Goal: Book appointment/travel/reservation

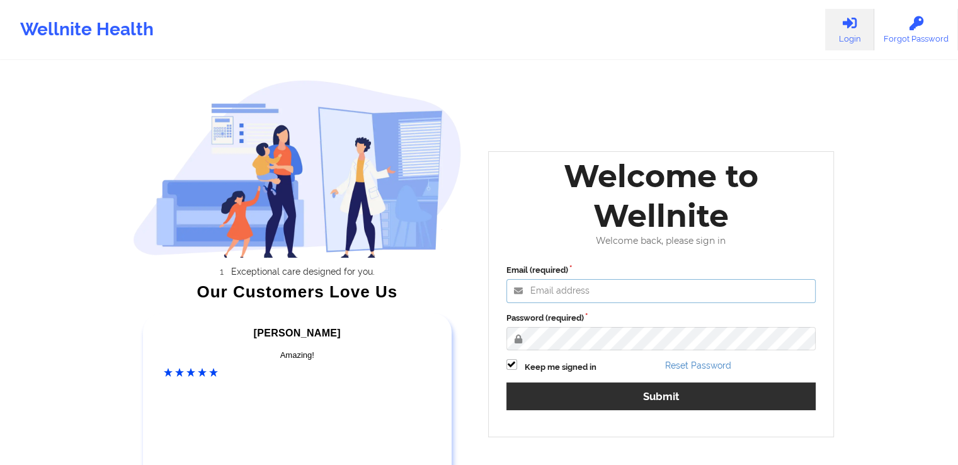
type input "[PERSON_NAME][EMAIL_ADDRESS][DOMAIN_NAME]"
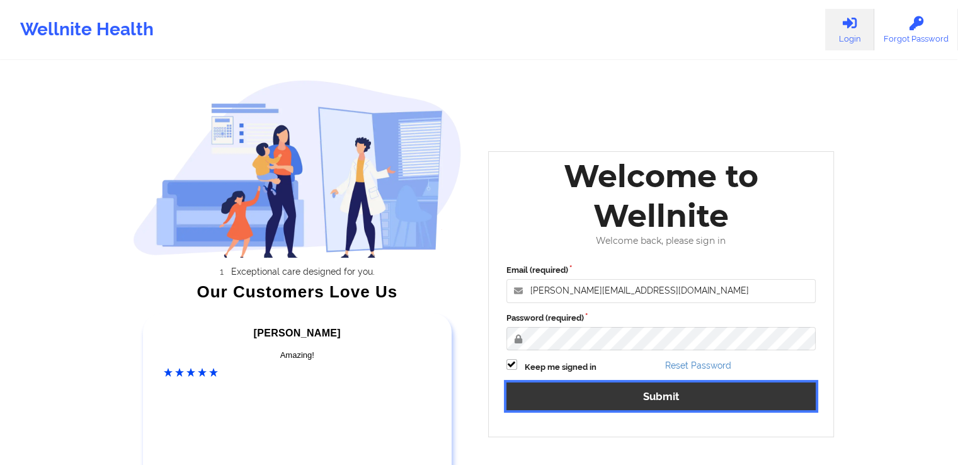
click at [690, 391] on button "Submit" at bounding box center [661, 395] width 310 height 27
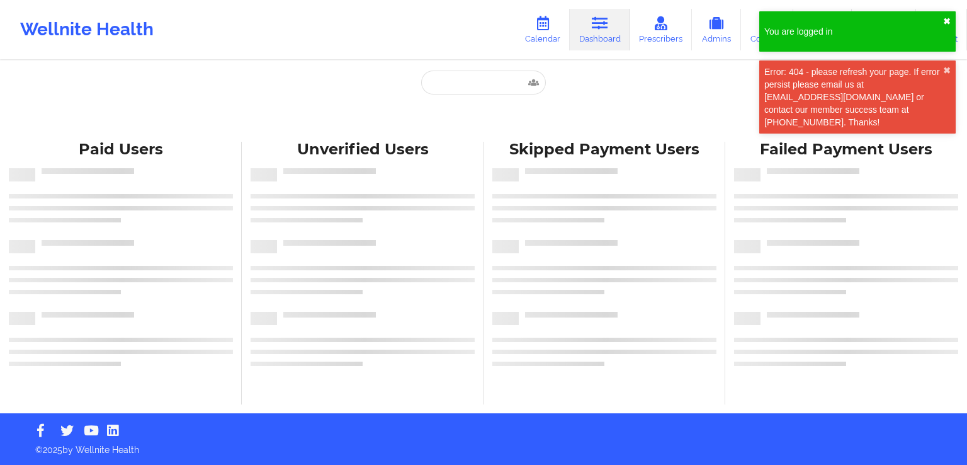
click at [945, 19] on button "✖︎" at bounding box center [947, 21] width 8 height 10
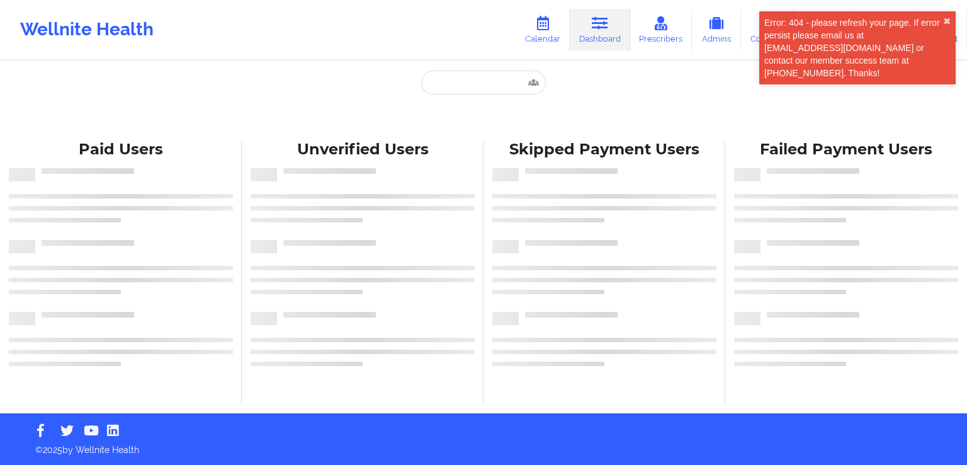
click at [831, 32] on div "Error: 404 - please refresh your page. If error persist please email us at [EMA…" at bounding box center [853, 47] width 179 height 63
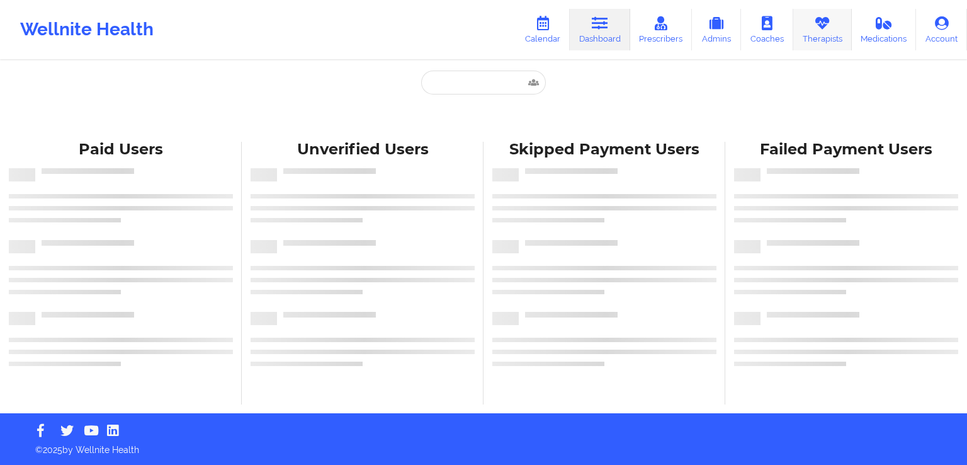
click at [831, 37] on link "Therapists" at bounding box center [822, 30] width 59 height 42
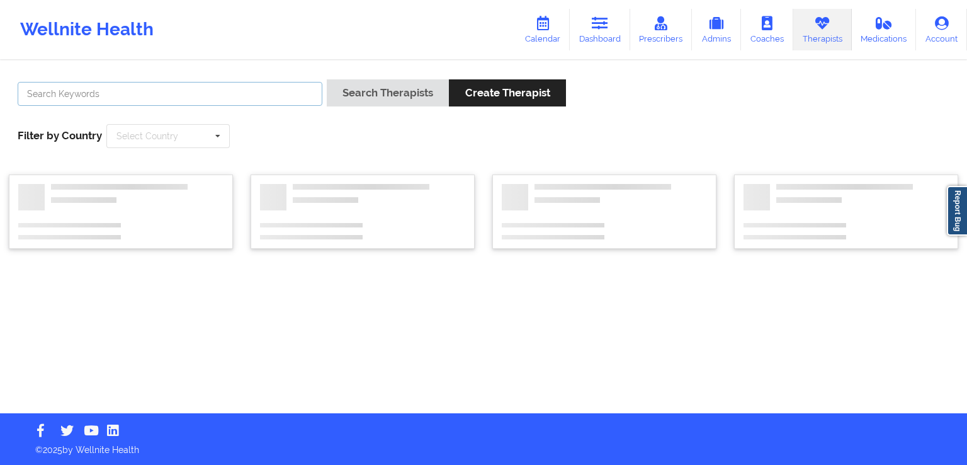
click at [224, 96] on input "text" at bounding box center [170, 94] width 305 height 24
type input "[PERSON_NAME]"
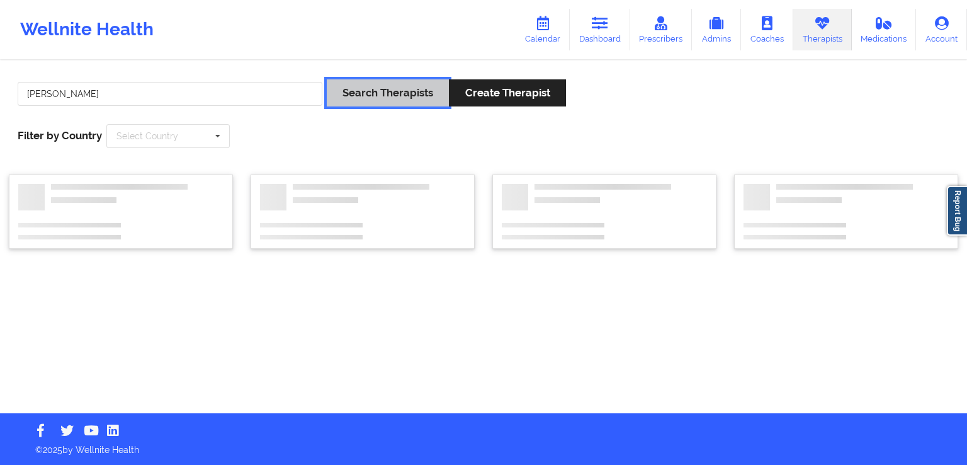
click at [387, 85] on button "Search Therapists" at bounding box center [388, 92] width 122 height 27
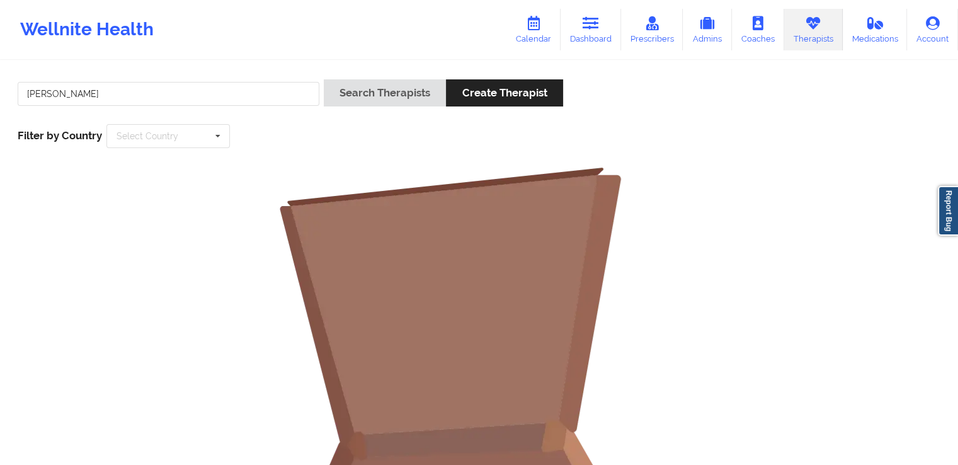
drag, startPoint x: 949, startPoint y: 0, endPoint x: 725, endPoint y: 146, distance: 267.1
click at [725, 146] on div "[PERSON_NAME] Search Therapists Create Therapist Filter by Country Select Count…" at bounding box center [479, 114] width 940 height 86
click at [599, 33] on link "Dashboard" at bounding box center [590, 30] width 60 height 42
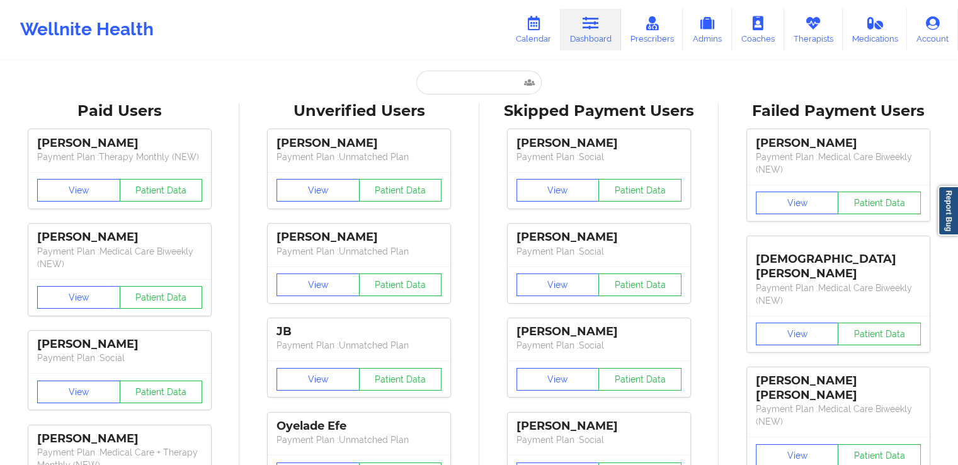
click at [421, 84] on input "text" at bounding box center [478, 83] width 125 height 24
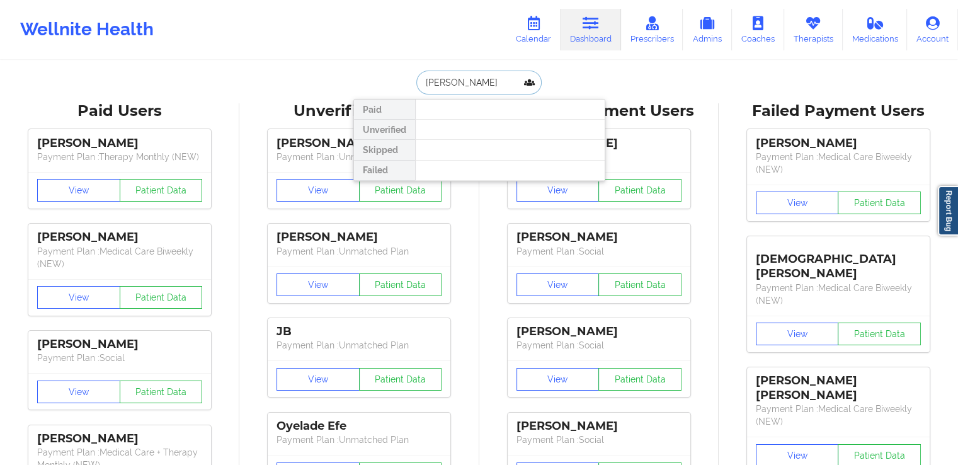
type input "[PERSON_NAME]"
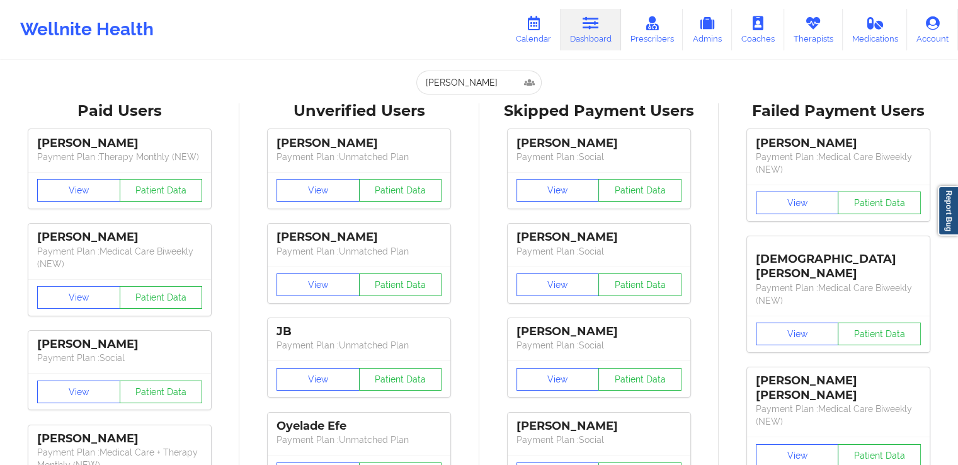
click at [664, 40] on link "Prescribers" at bounding box center [652, 30] width 62 height 42
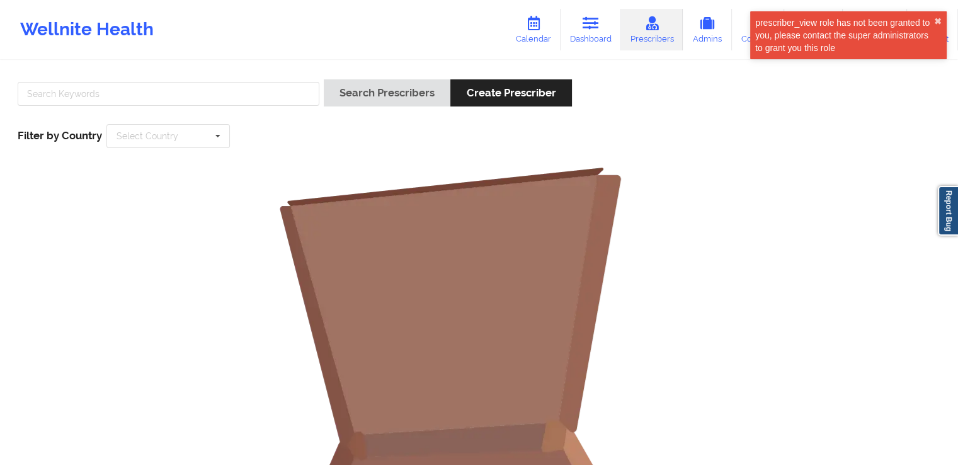
click at [849, 35] on div "prescriber_view role has not been granted to you, please contact the super admi…" at bounding box center [844, 35] width 179 height 38
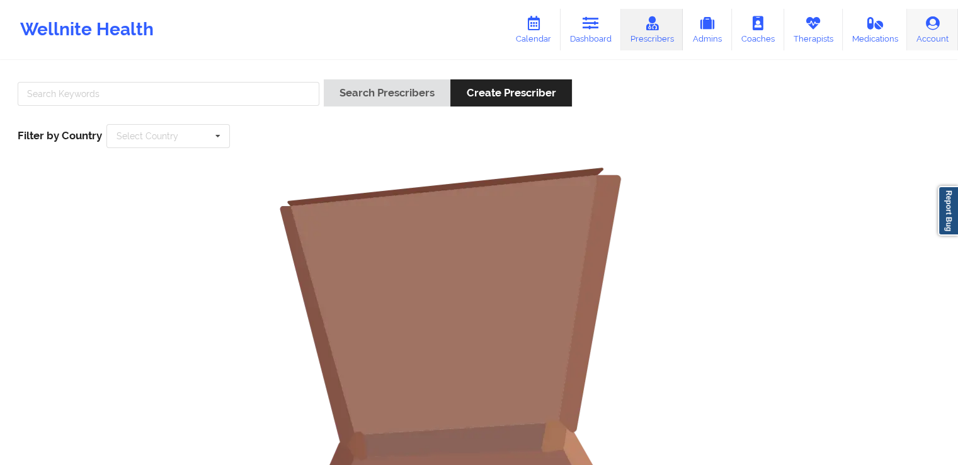
click at [948, 37] on link "Account" at bounding box center [932, 30] width 51 height 42
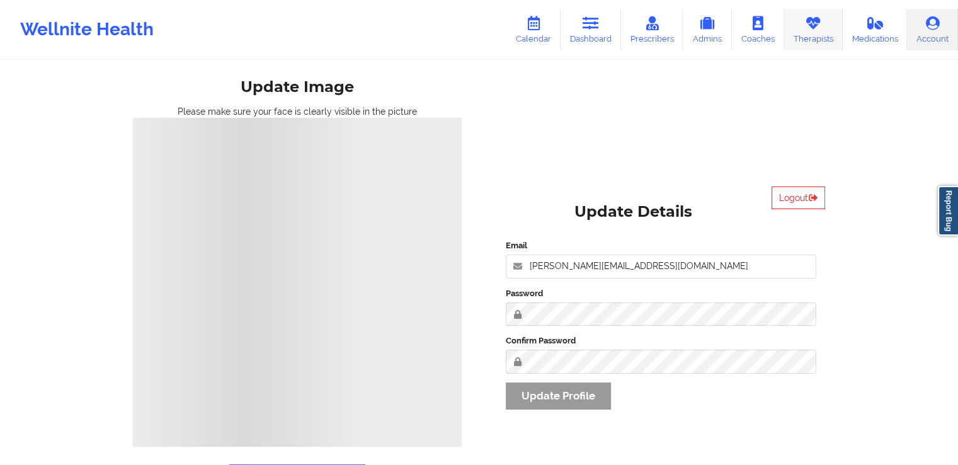
click at [801, 25] on link "Therapists" at bounding box center [813, 30] width 59 height 42
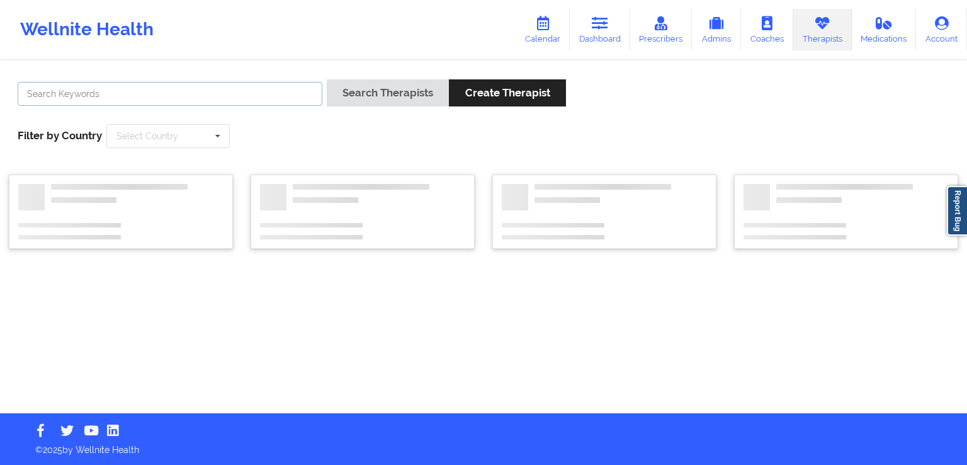
click at [281, 92] on input "text" at bounding box center [170, 94] width 305 height 24
type input "test"
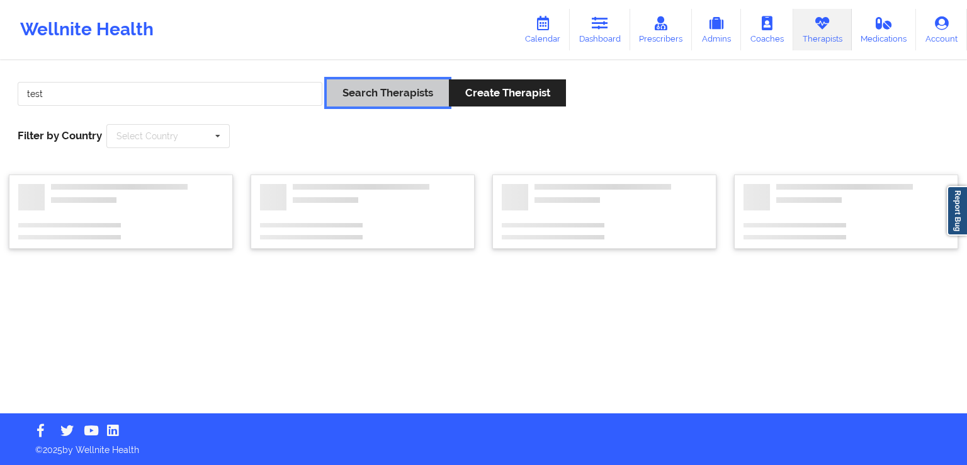
click at [398, 93] on button "Search Therapists" at bounding box center [388, 92] width 122 height 27
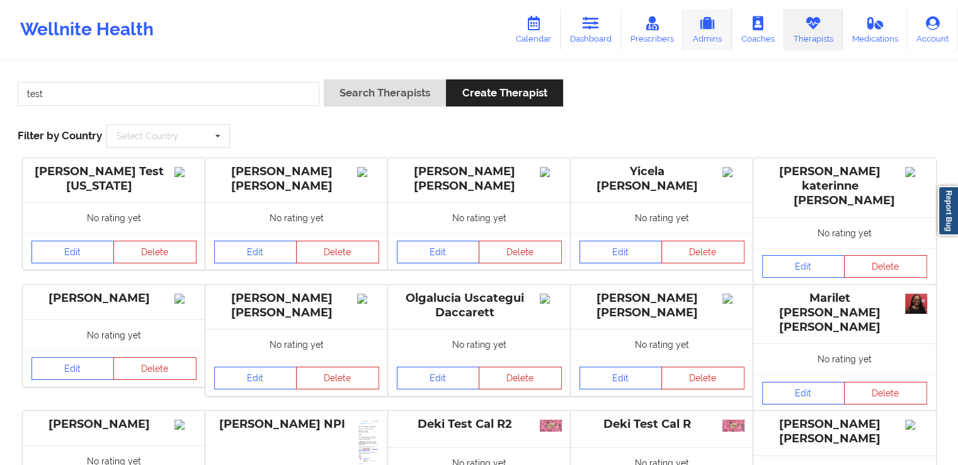
click at [715, 19] on icon at bounding box center [707, 23] width 16 height 14
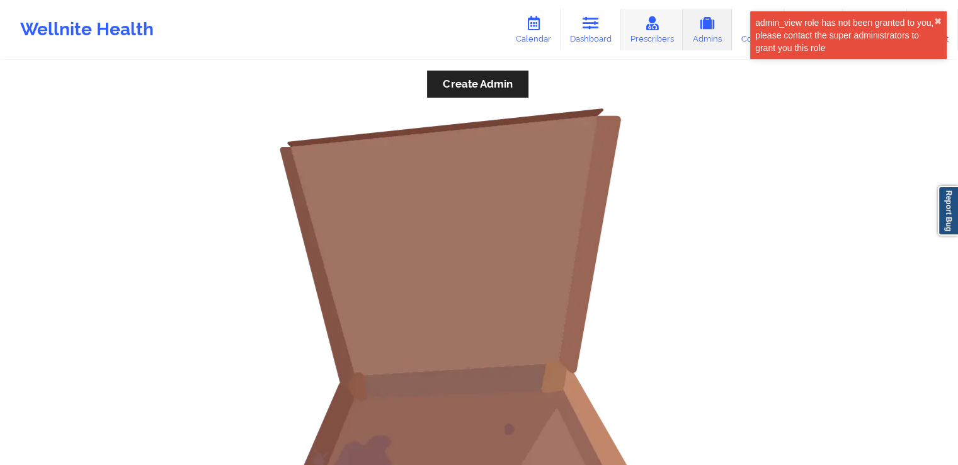
click at [646, 21] on icon at bounding box center [652, 23] width 16 height 14
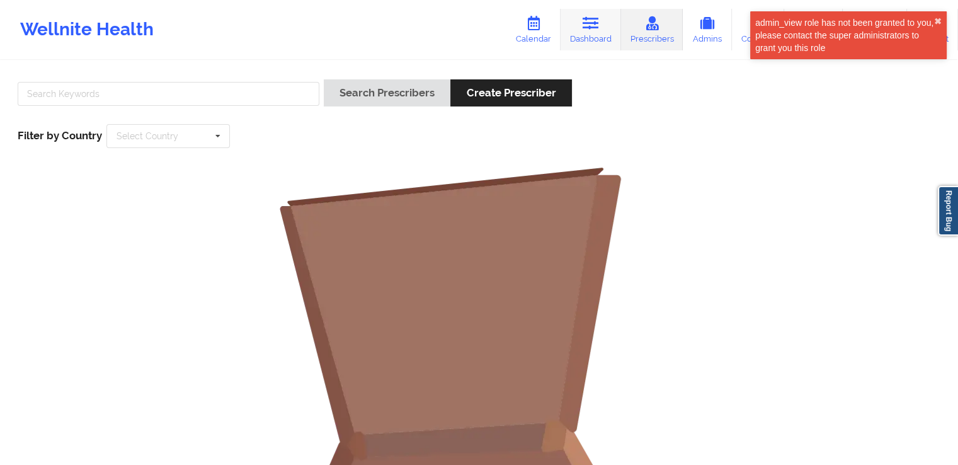
click at [593, 22] on icon at bounding box center [591, 23] width 16 height 14
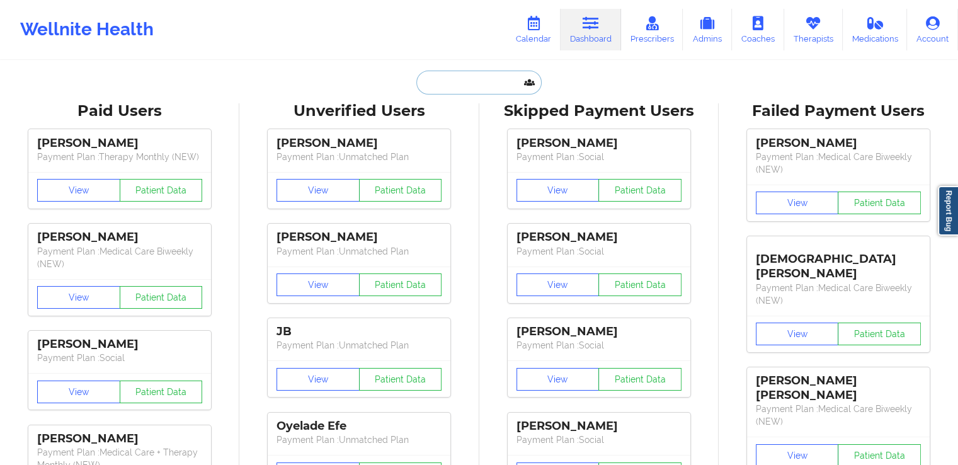
click at [467, 76] on input "text" at bounding box center [478, 83] width 125 height 24
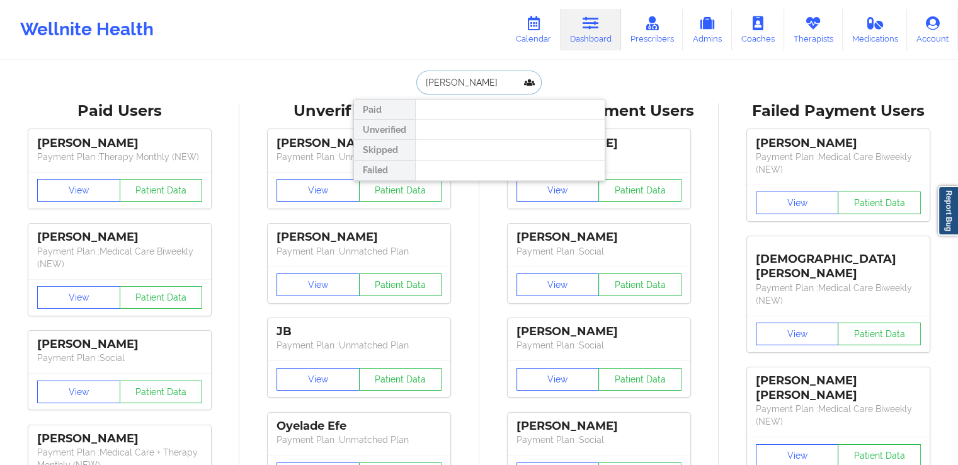
click at [500, 79] on input "[PERSON_NAME]" at bounding box center [478, 83] width 125 height 24
type input "c"
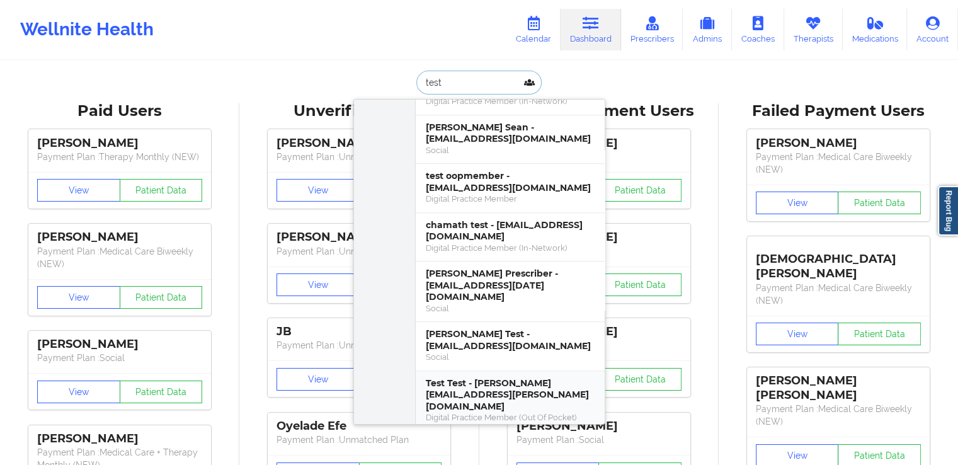
scroll to position [1072, 0]
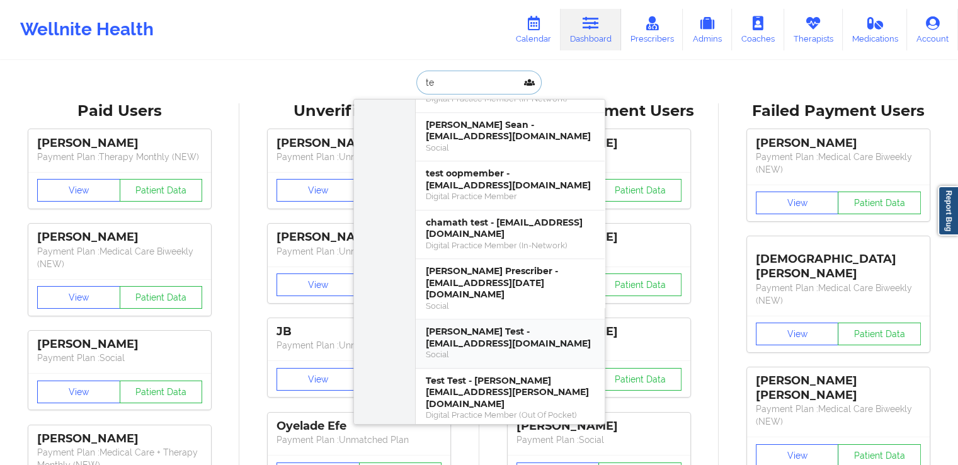
type input "t"
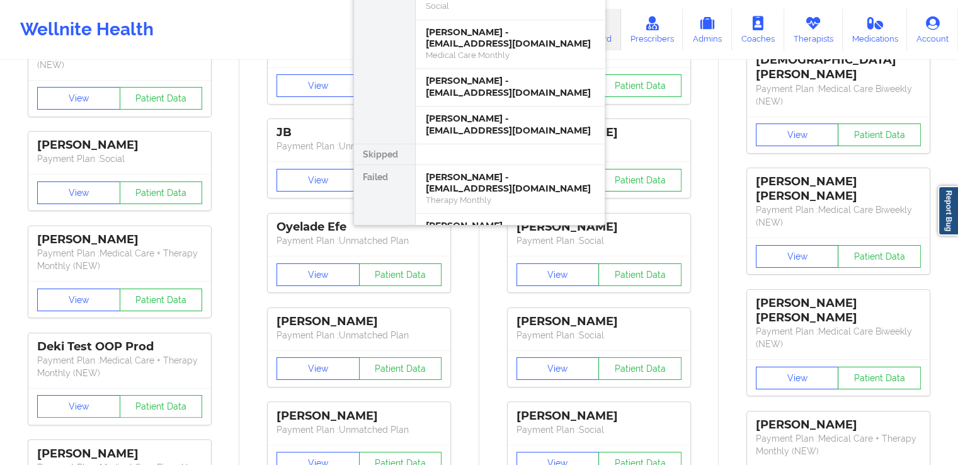
scroll to position [200, 0]
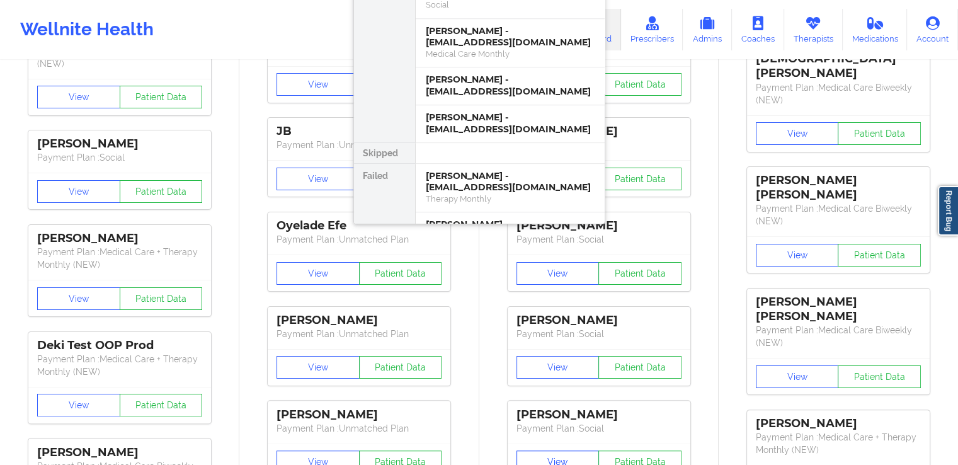
type input "[PERSON_NAME]"
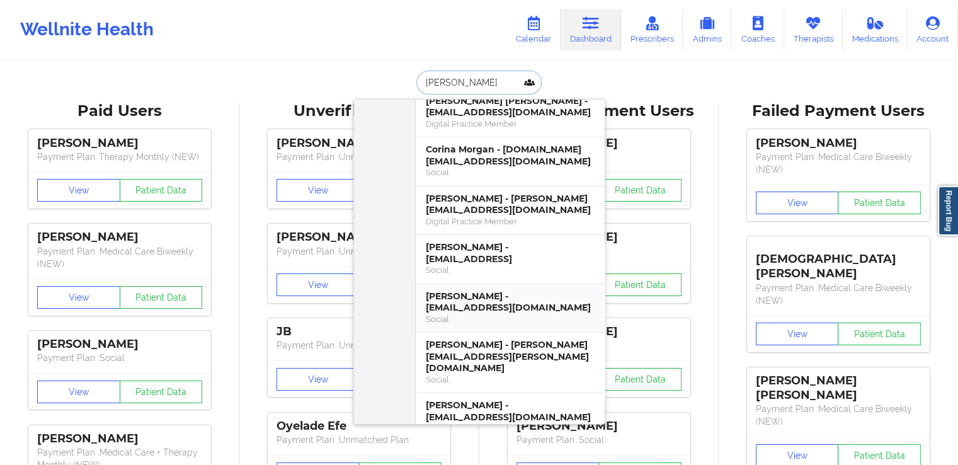
scroll to position [176, 0]
click at [512, 212] on div "[PERSON_NAME] - [PERSON_NAME][EMAIL_ADDRESS][DOMAIN_NAME]" at bounding box center [510, 205] width 169 height 23
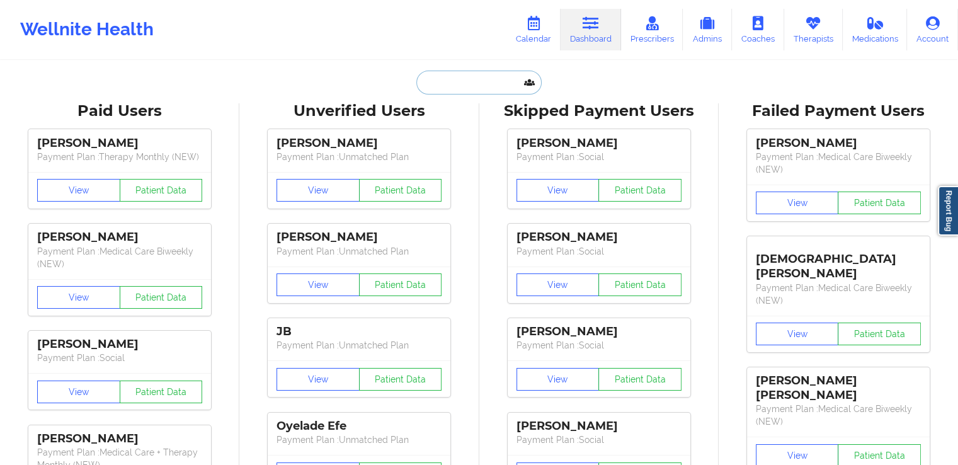
click at [471, 93] on input "text" at bounding box center [478, 83] width 125 height 24
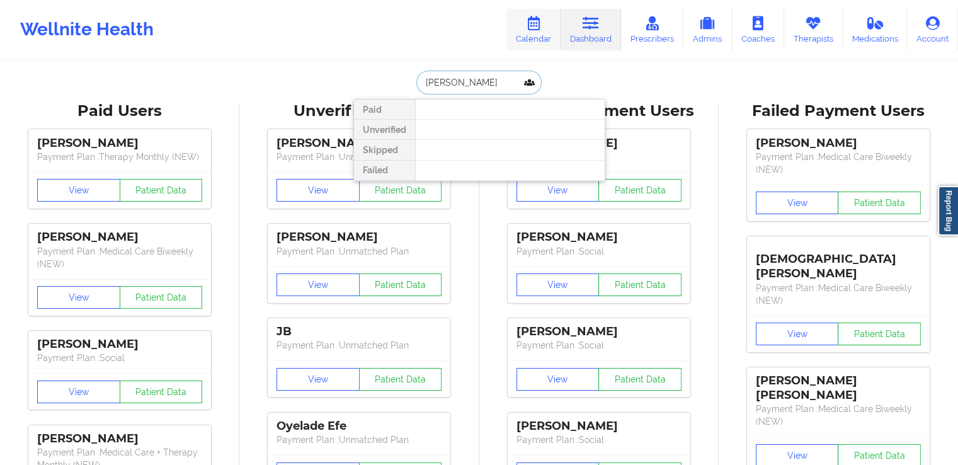
type input "[PERSON_NAME]"
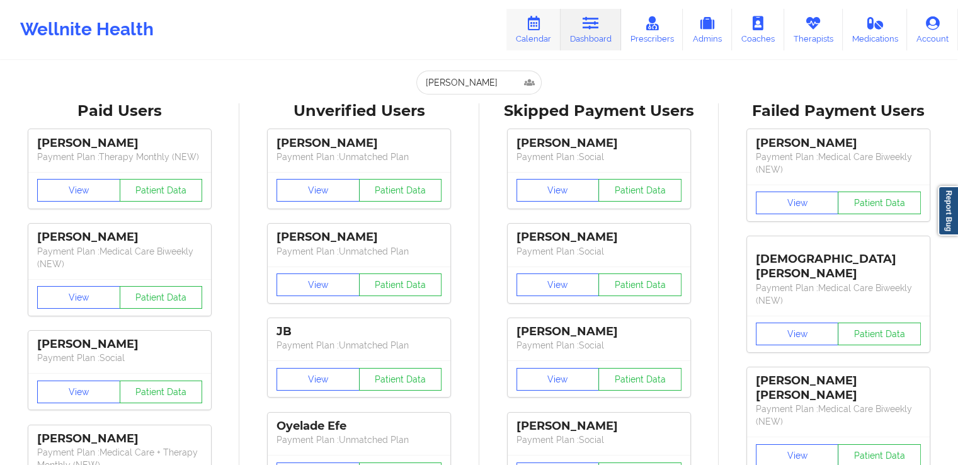
click at [528, 27] on icon at bounding box center [533, 23] width 16 height 14
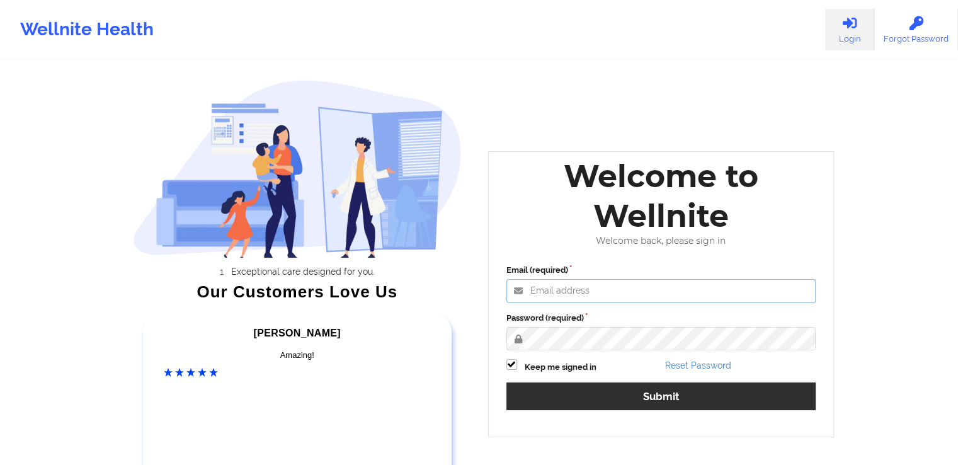
type input "[PERSON_NAME][EMAIL_ADDRESS][DOMAIN_NAME]"
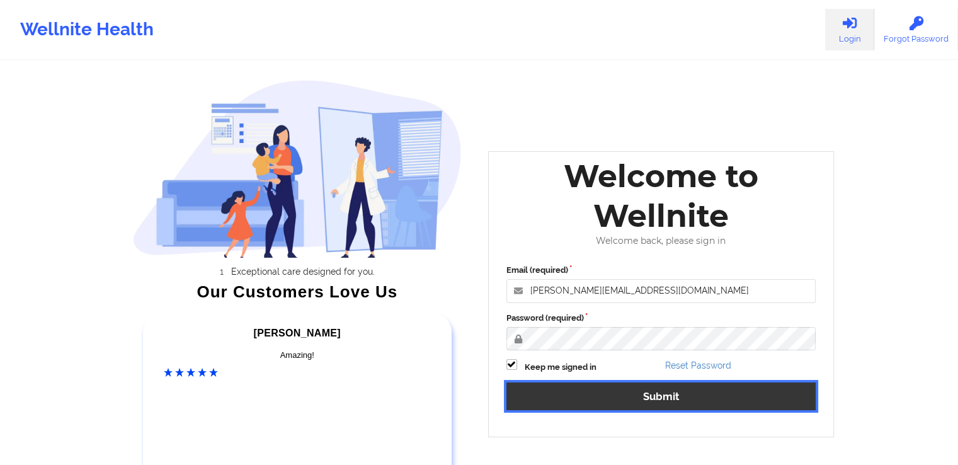
click at [604, 400] on button "Submit" at bounding box center [661, 395] width 310 height 27
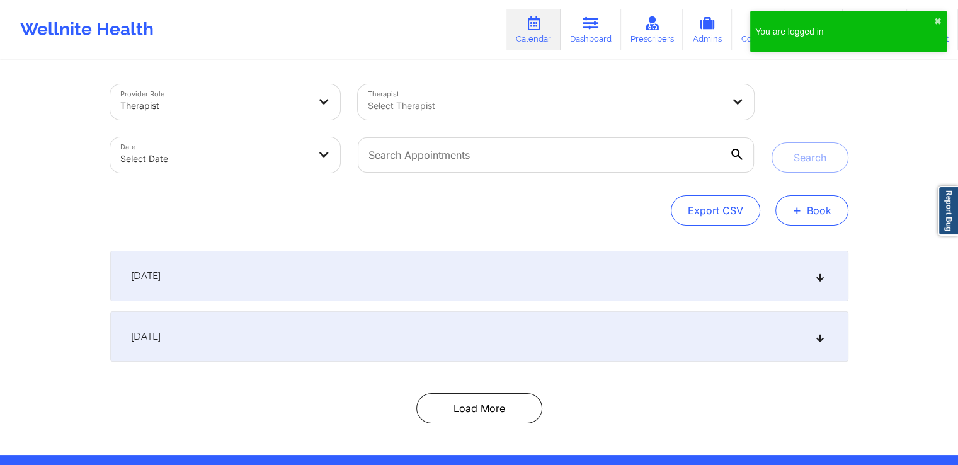
click at [809, 210] on button "+ Book" at bounding box center [811, 210] width 73 height 30
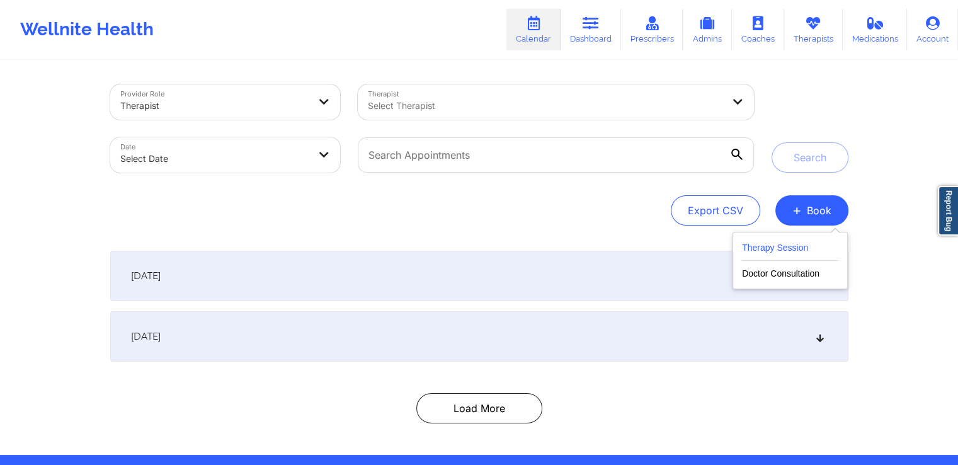
click at [777, 248] on button "Therapy Session" at bounding box center [790, 250] width 96 height 21
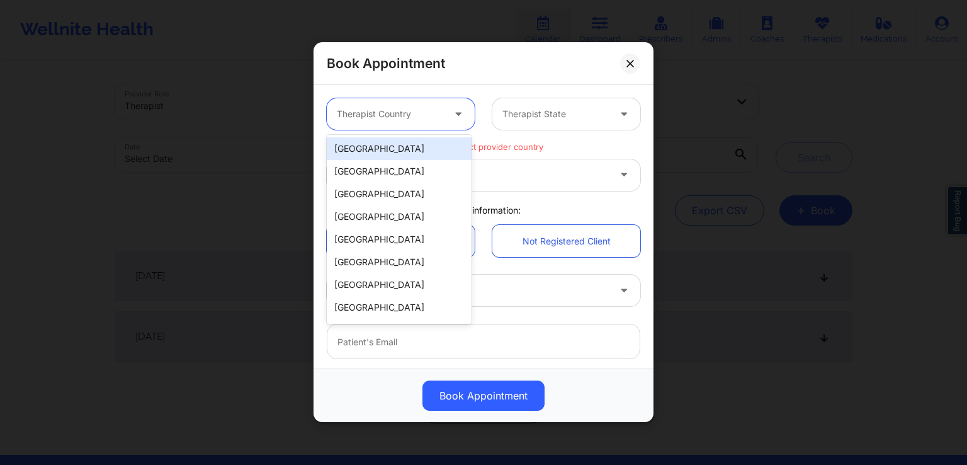
click at [436, 116] on div at bounding box center [390, 114] width 106 height 15
click at [389, 152] on div "[GEOGRAPHIC_DATA]" at bounding box center [399, 148] width 145 height 23
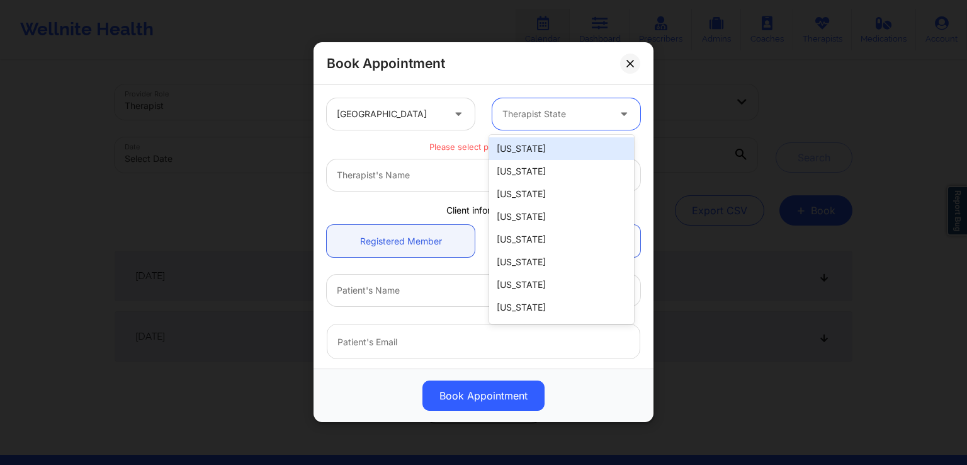
click at [594, 120] on div at bounding box center [556, 114] width 106 height 15
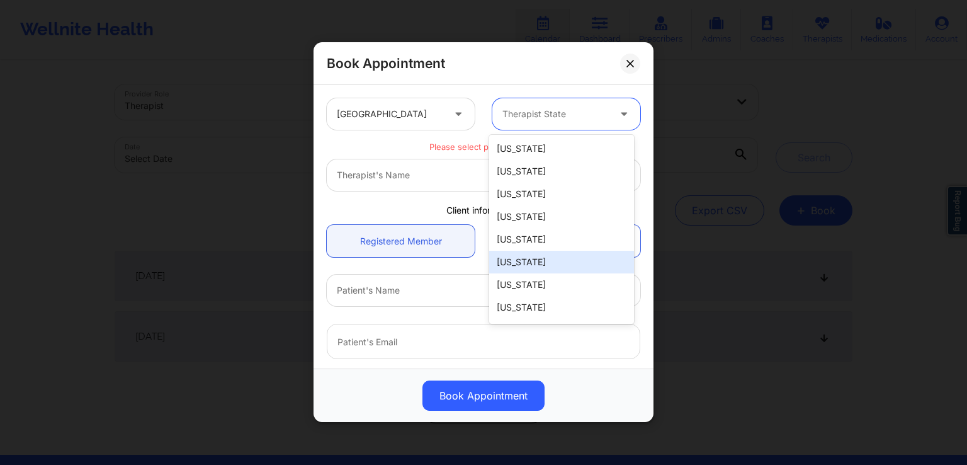
click at [525, 263] on div "Colorado" at bounding box center [561, 262] width 145 height 23
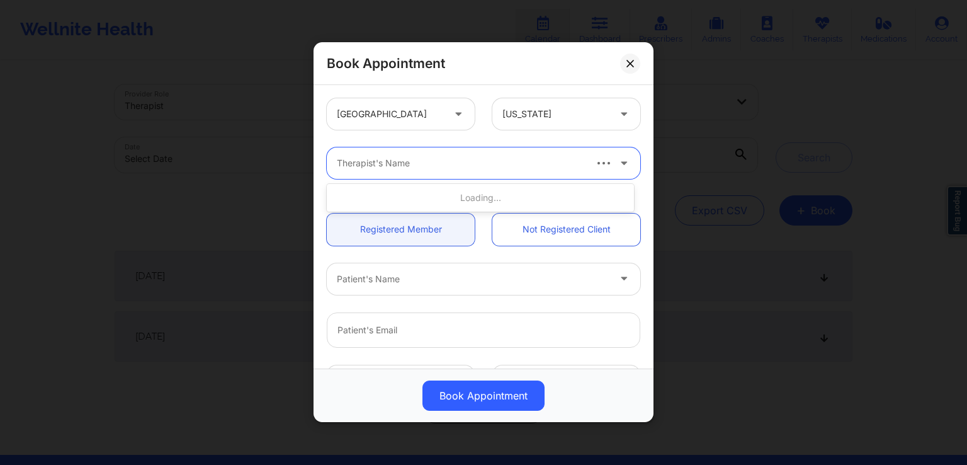
click at [599, 171] on div "Therapist's Name" at bounding box center [484, 162] width 314 height 31
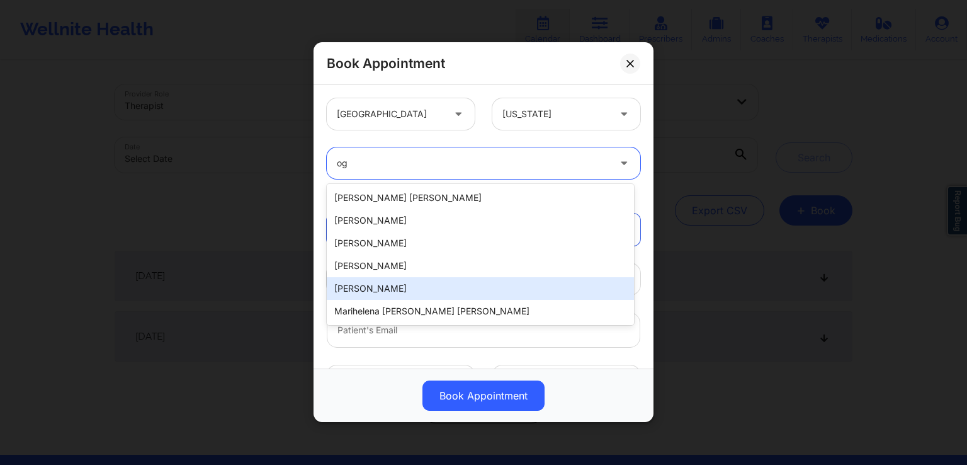
type input "o"
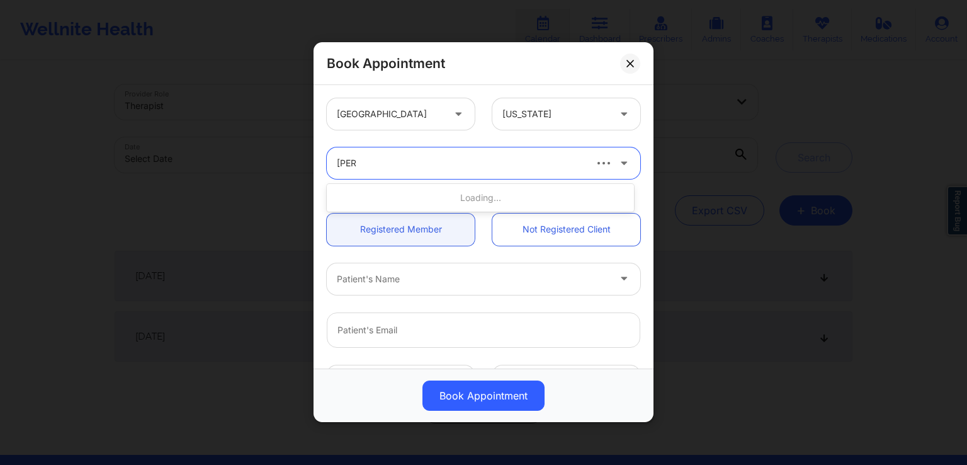
type input "fran"
click at [450, 159] on div at bounding box center [460, 163] width 247 height 15
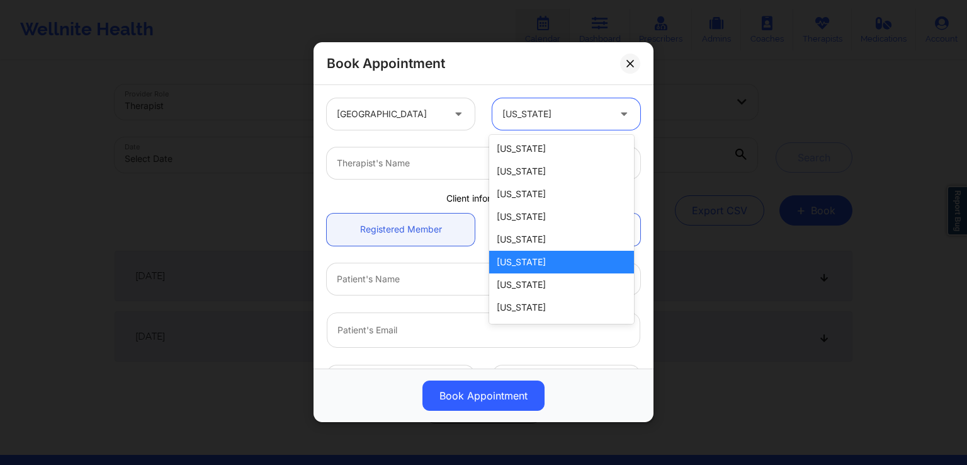
click at [589, 107] on div at bounding box center [556, 114] width 106 height 15
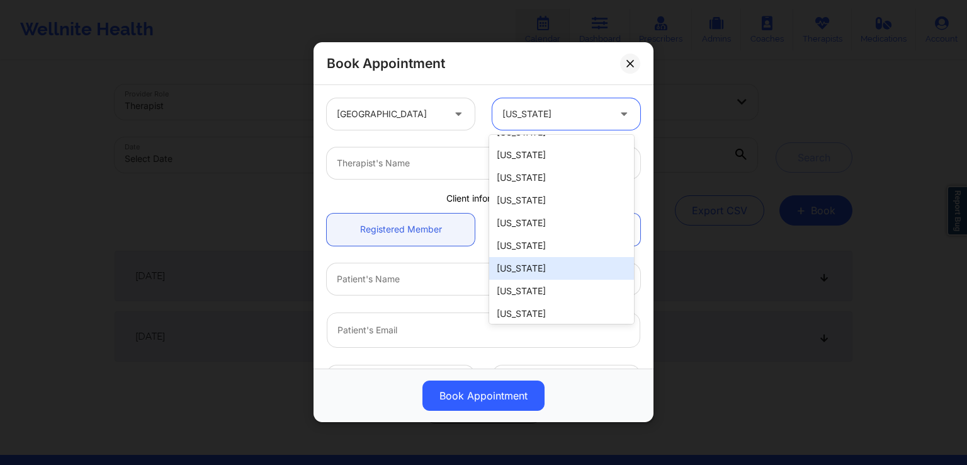
scroll to position [415, 0]
click at [547, 256] on div "Minnesota" at bounding box center [561, 267] width 145 height 23
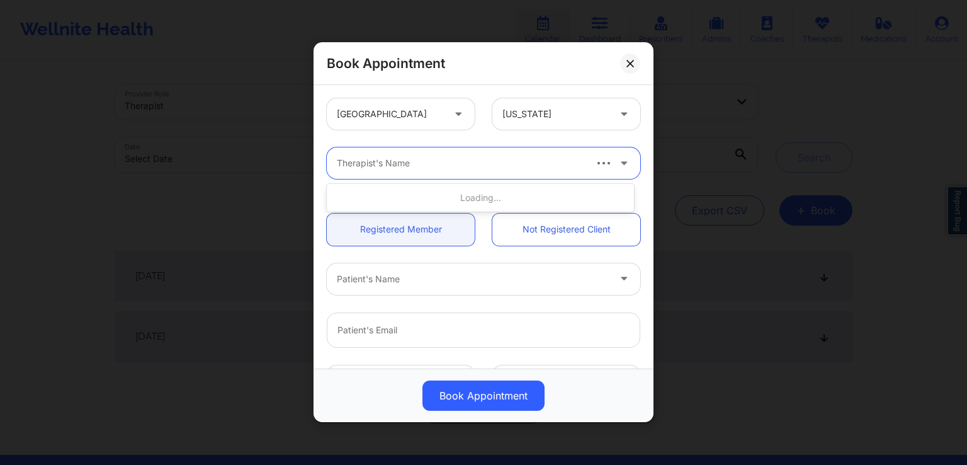
click at [618, 162] on icon at bounding box center [624, 161] width 13 height 11
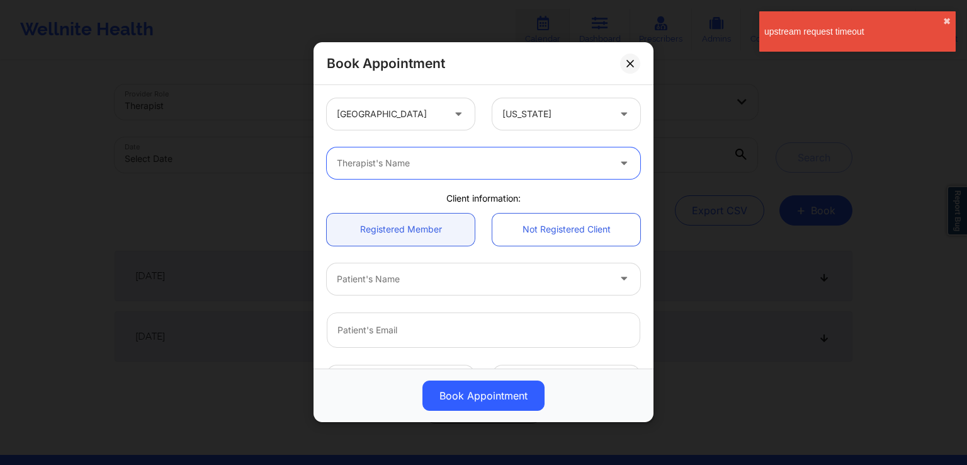
click at [618, 162] on icon at bounding box center [624, 161] width 13 height 11
click at [625, 61] on button at bounding box center [630, 64] width 20 height 20
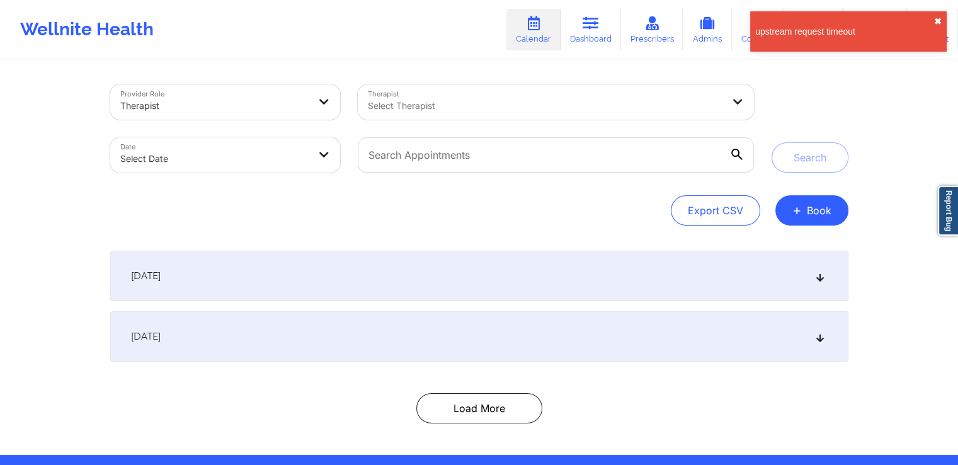
click at [938, 19] on button "✖︎" at bounding box center [938, 21] width 8 height 10
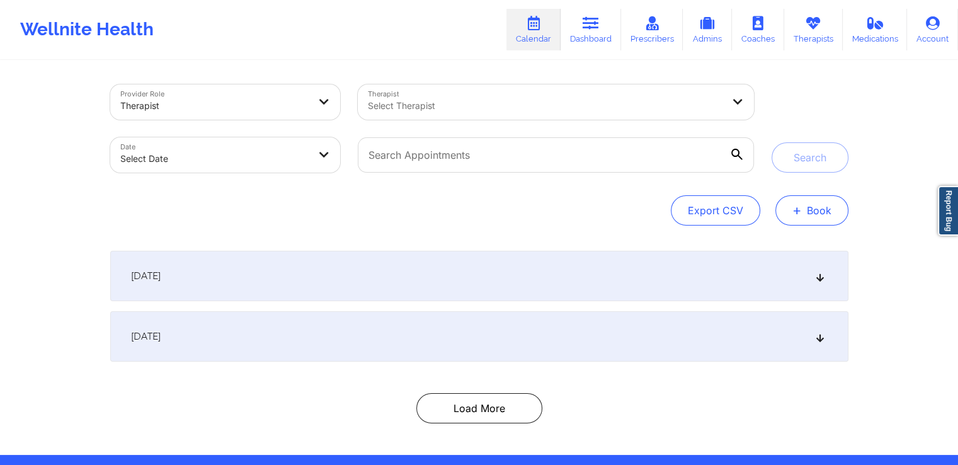
click at [809, 221] on button "+ Book" at bounding box center [811, 210] width 73 height 30
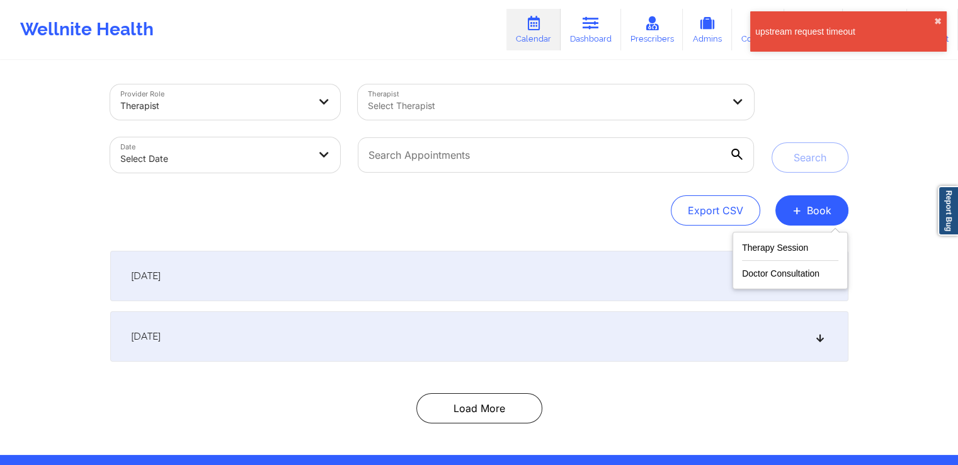
click at [945, 19] on div "upstream request timeout ✖︎" at bounding box center [848, 31] width 196 height 40
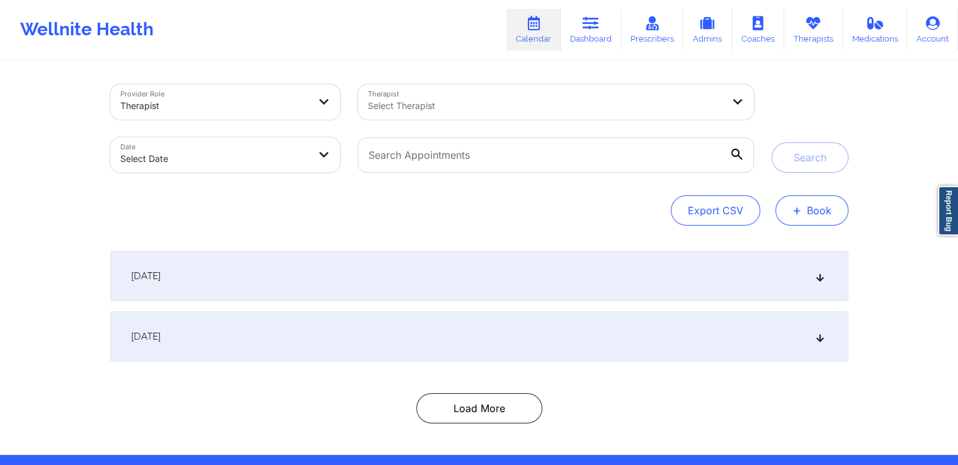
click at [799, 213] on span "+" at bounding box center [796, 210] width 9 height 7
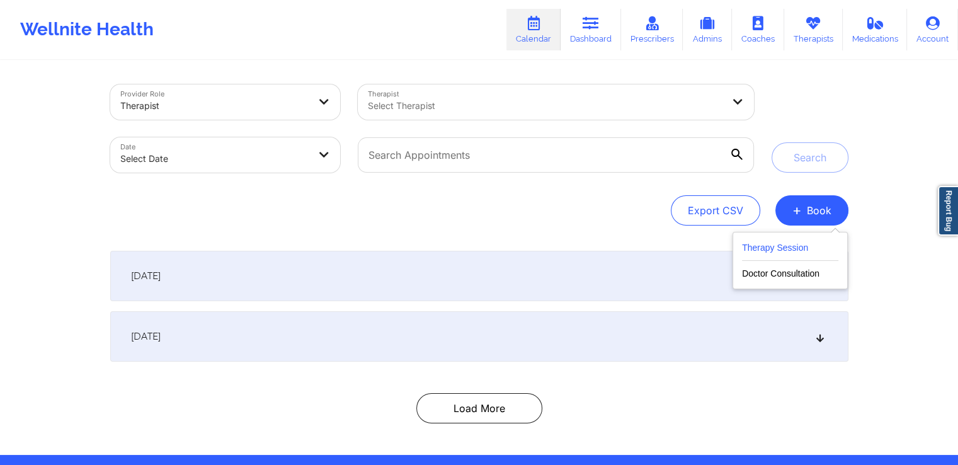
click at [778, 246] on button "Therapy Session" at bounding box center [790, 250] width 96 height 21
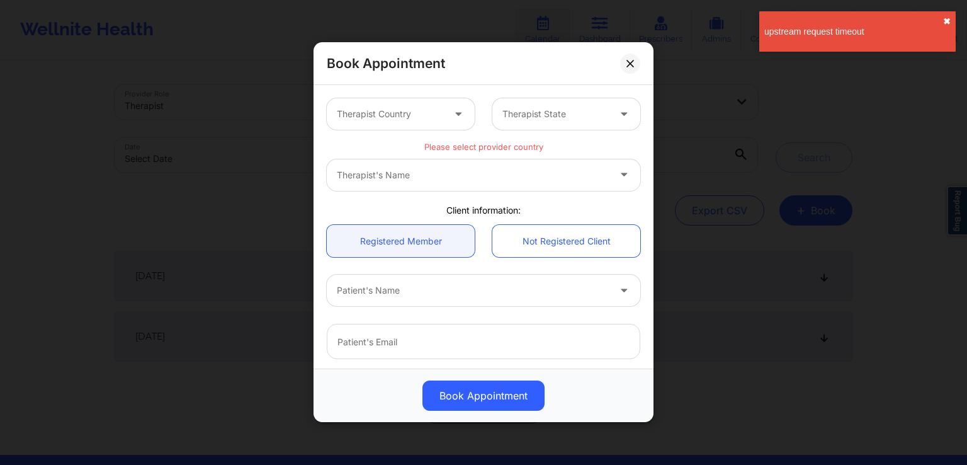
click at [946, 20] on button "✖︎" at bounding box center [947, 21] width 8 height 10
click at [632, 68] on button at bounding box center [630, 64] width 20 height 20
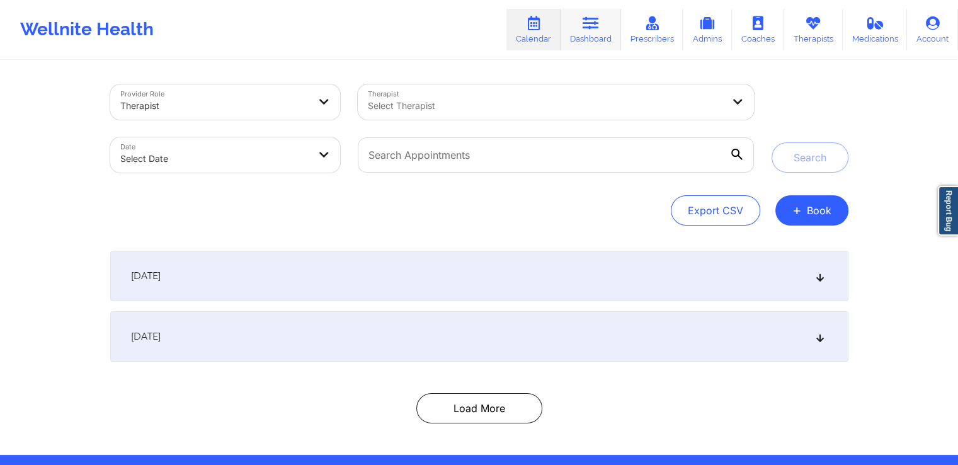
click at [600, 38] on link "Dashboard" at bounding box center [590, 30] width 60 height 42
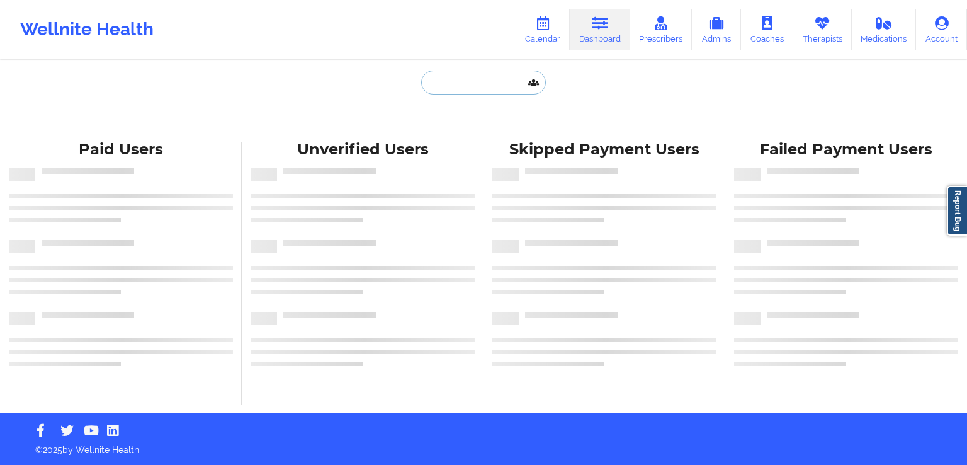
click at [501, 87] on input "text" at bounding box center [483, 83] width 125 height 24
paste input "Cori.kish@berlindenys.com"
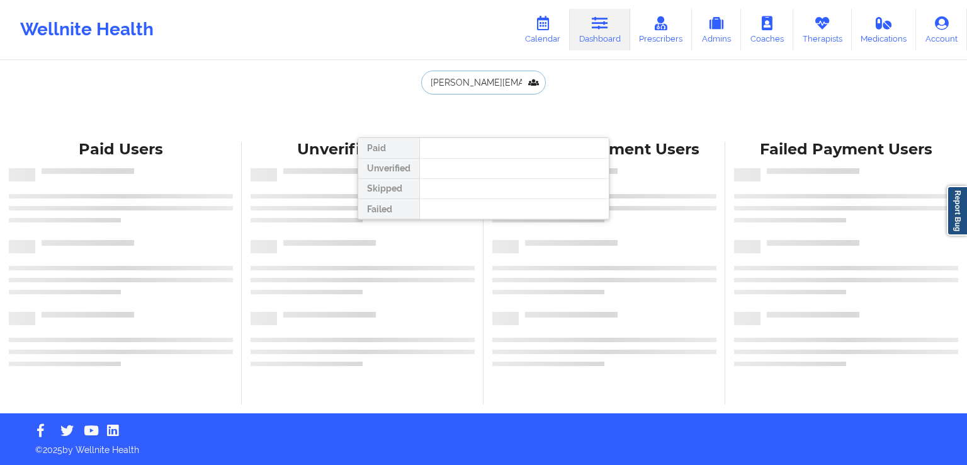
scroll to position [0, 9]
type input "Cori.kish@berlindenys.com"
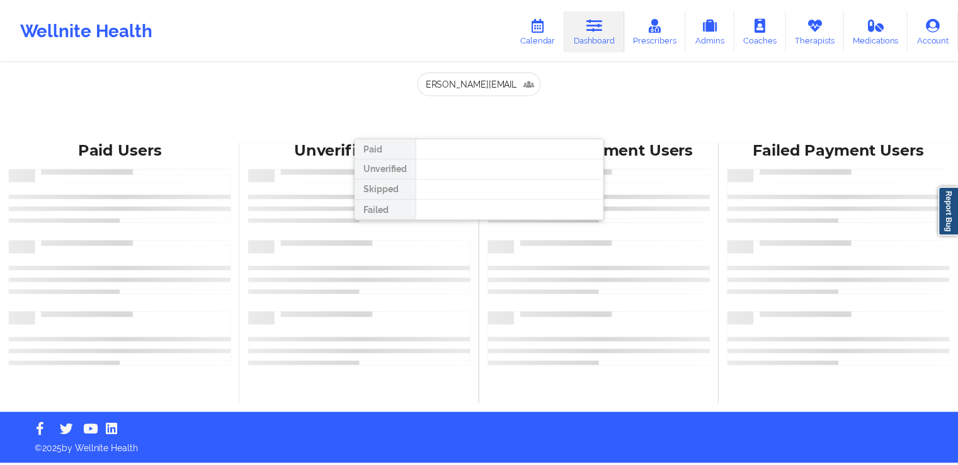
scroll to position [0, 0]
